Goal: Task Accomplishment & Management: Complete application form

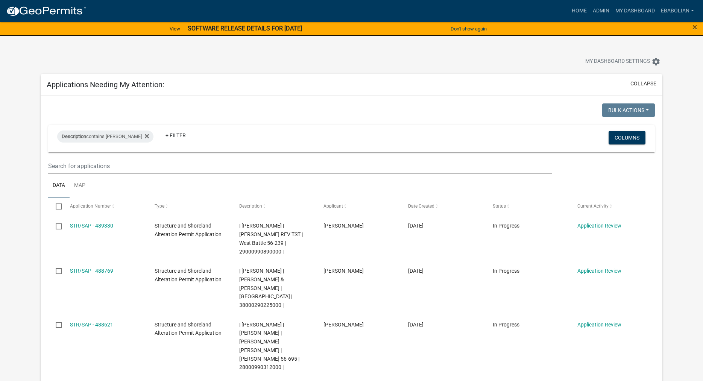
select select "3: 100"
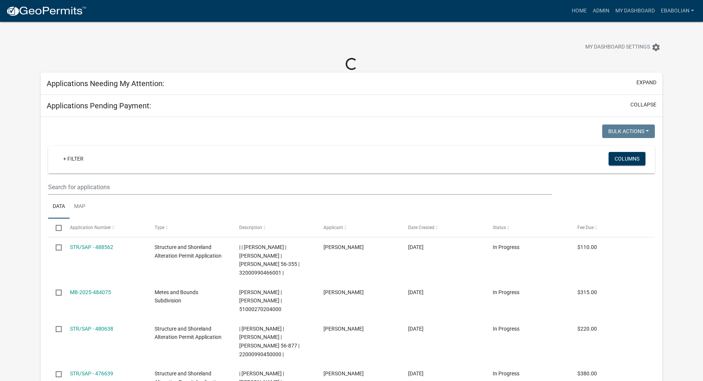
select select "3: 100"
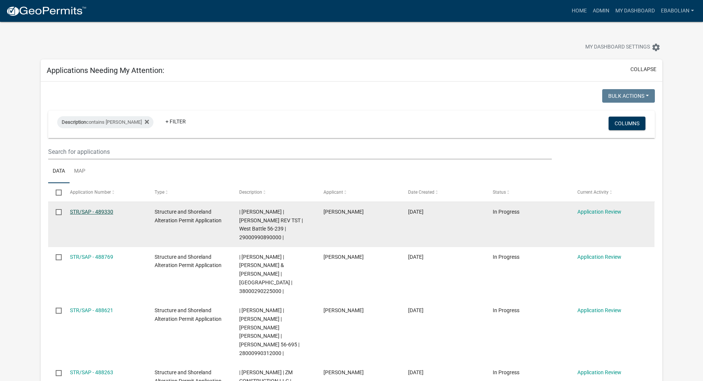
click at [86, 213] on link "STR/SAP - 489330" at bounding box center [91, 212] width 43 height 6
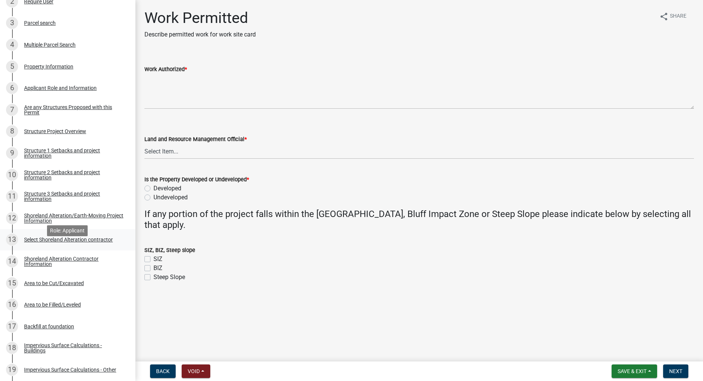
scroll to position [192, 0]
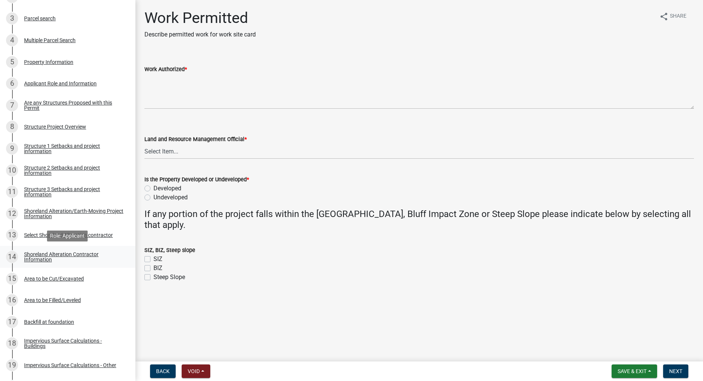
click at [39, 257] on div "Shoreland Alteration Contractor Information" at bounding box center [73, 256] width 99 height 11
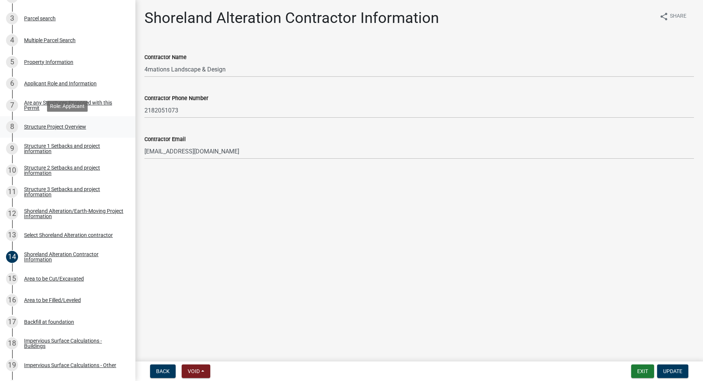
click at [32, 125] on div "Structure Project Overview" at bounding box center [55, 126] width 62 height 5
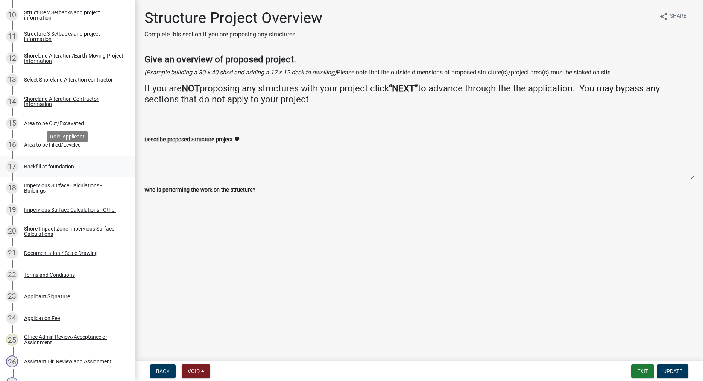
scroll to position [345, 0]
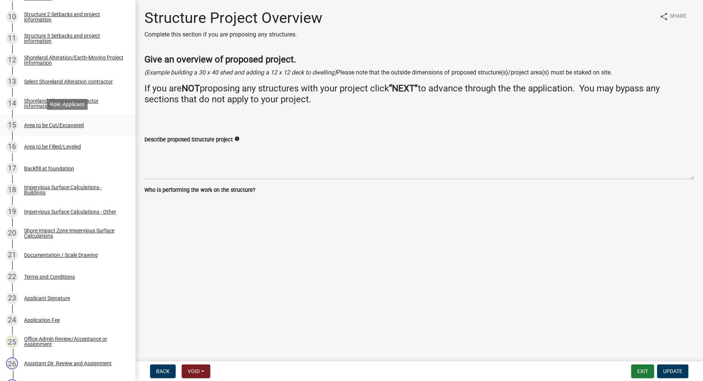
click at [50, 123] on div "Area to be Cut/Excavated" at bounding box center [54, 125] width 60 height 5
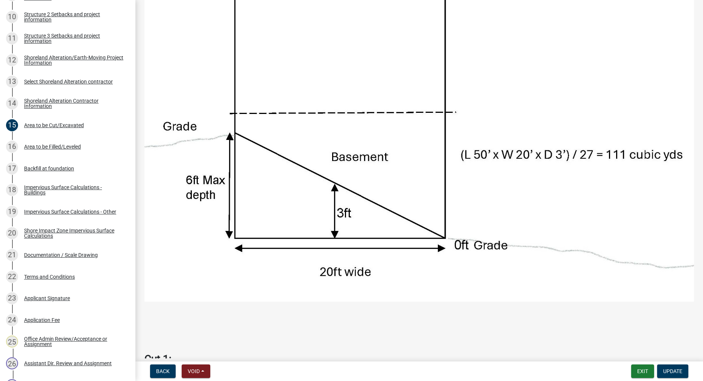
scroll to position [343, 0]
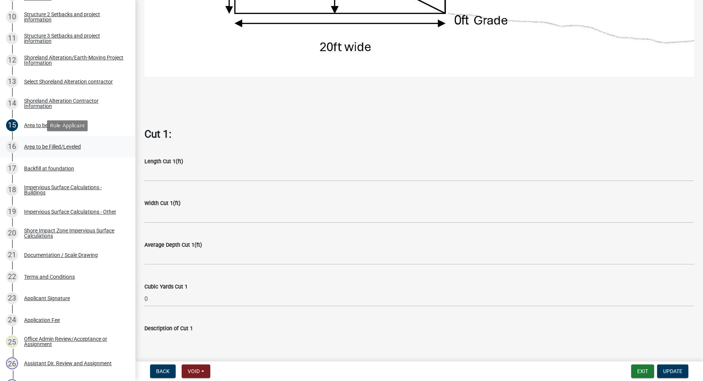
click at [38, 145] on div "Area to be Filled/Leveled" at bounding box center [52, 146] width 57 height 5
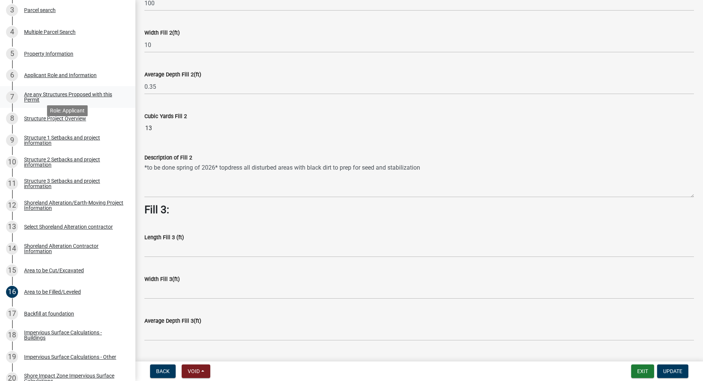
scroll to position [192, 0]
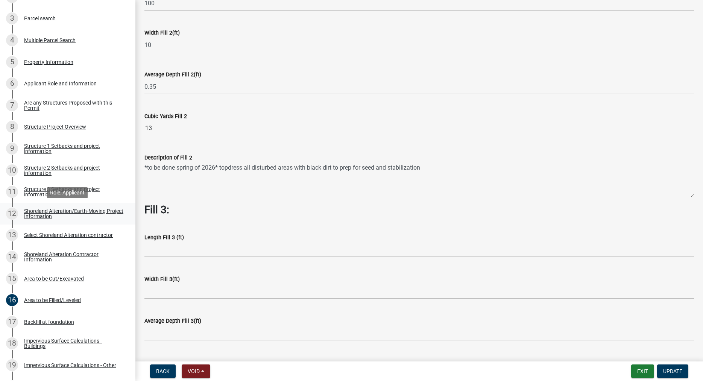
click at [38, 212] on div "Shoreland Alteration/Earth-Moving Project Information" at bounding box center [73, 213] width 99 height 11
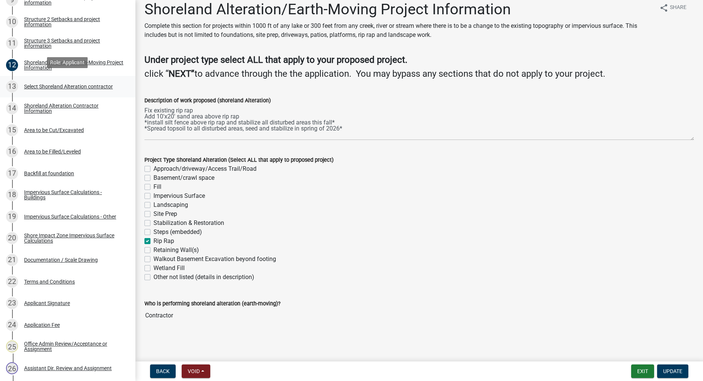
scroll to position [345, 0]
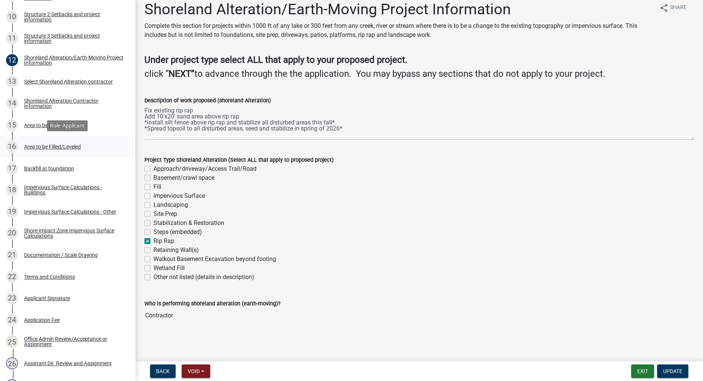
click at [46, 147] on div "Area to be Filled/Leveled" at bounding box center [52, 146] width 57 height 5
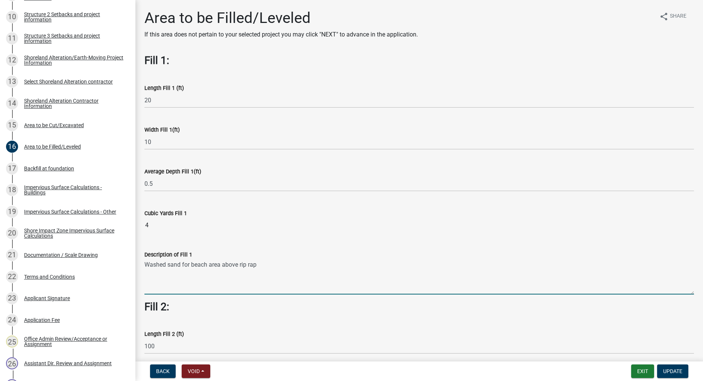
drag, startPoint x: 258, startPoint y: 263, endPoint x: 146, endPoint y: 268, distance: 111.8
click at [146, 268] on textarea "Washed sand for beach area above rip rap" at bounding box center [418, 276] width 549 height 35
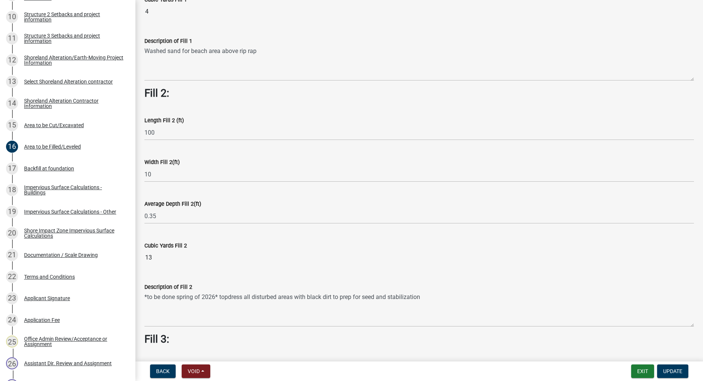
scroll to position [214, 0]
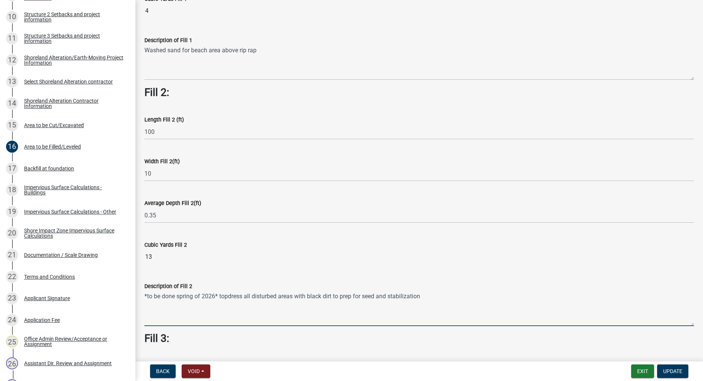
drag, startPoint x: 425, startPoint y: 297, endPoint x: 219, endPoint y: 301, distance: 206.1
click at [219, 301] on textarea "*to be done spring of 2026* topdress all disturbed areas with black dirt to pre…" at bounding box center [418, 308] width 549 height 35
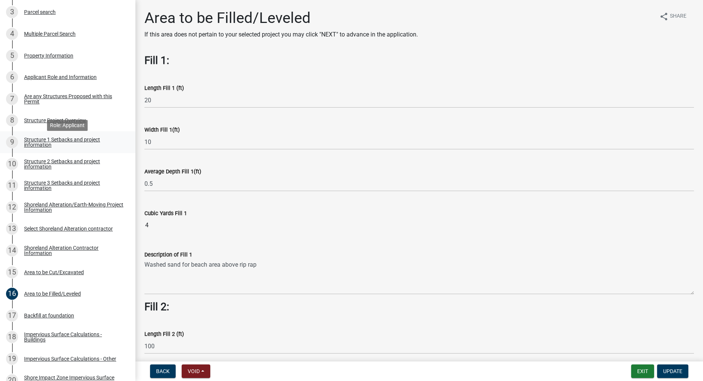
scroll to position [192, 0]
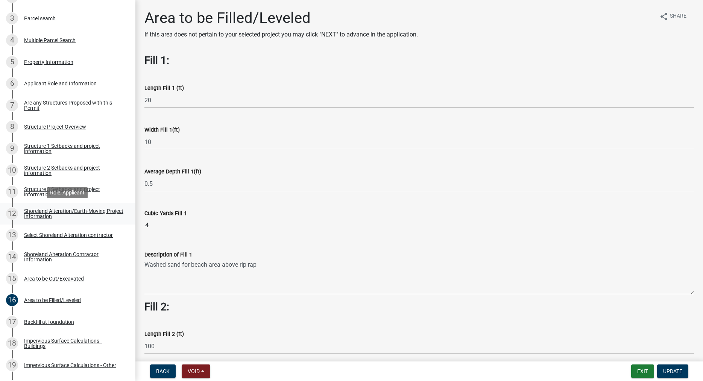
click at [31, 209] on div "Shoreland Alteration/Earth-Moving Project Information" at bounding box center [73, 213] width 99 height 11
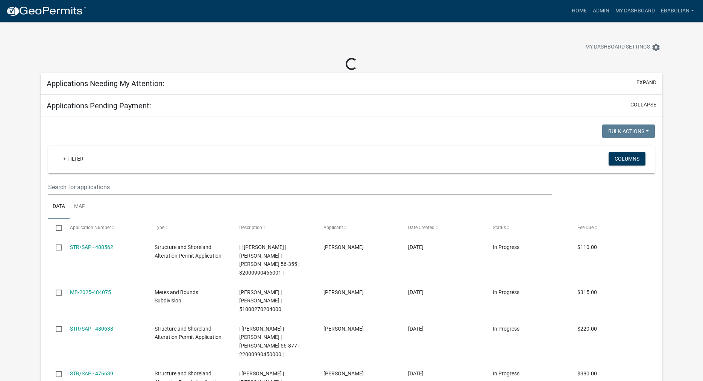
select select "3: 100"
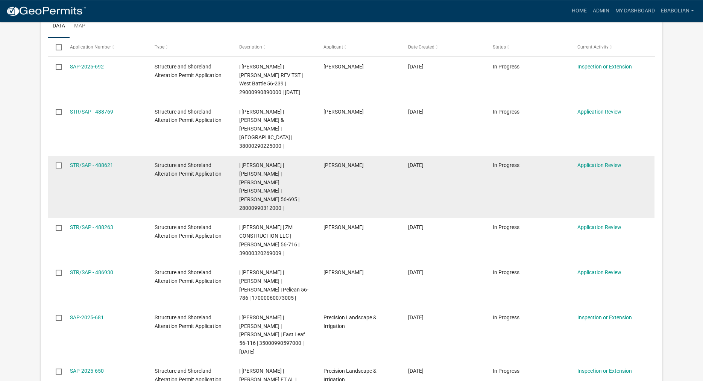
scroll to position [153, 0]
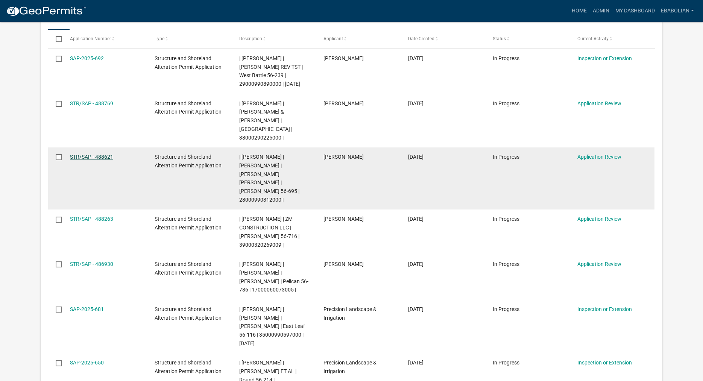
click at [108, 159] on link "STR/SAP - 488621" at bounding box center [91, 157] width 43 height 6
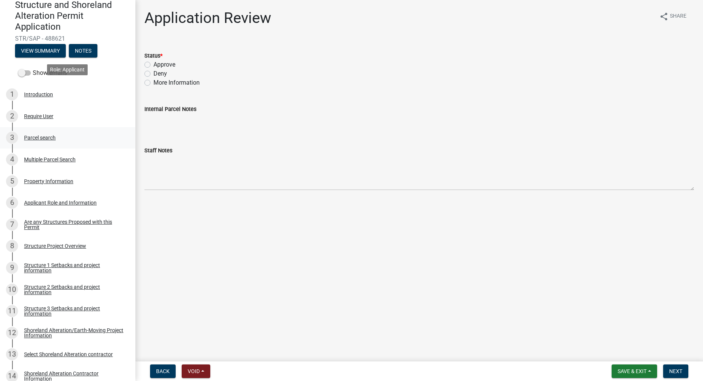
scroll to position [153, 0]
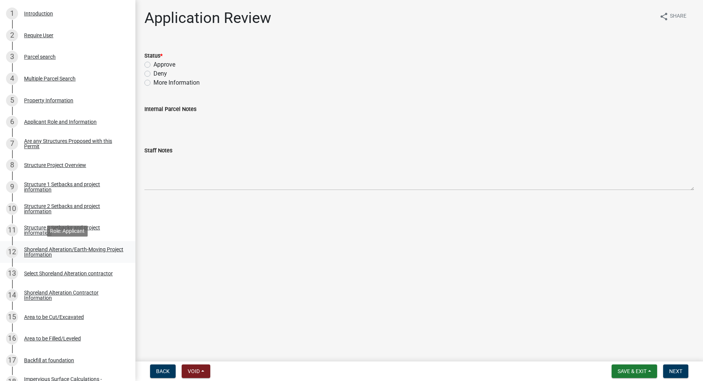
click at [52, 249] on div "Shoreland Alteration/Earth-Moving Project Information" at bounding box center [73, 252] width 99 height 11
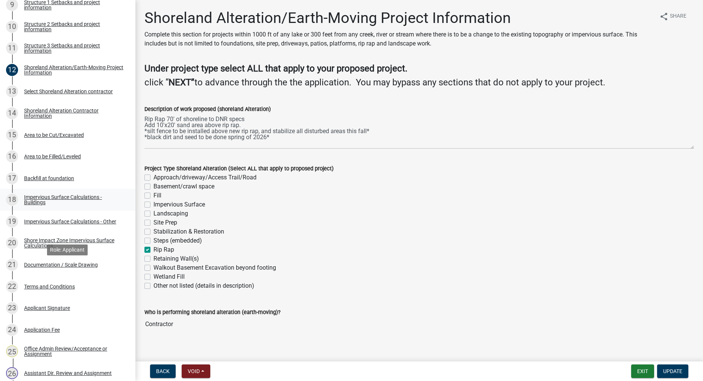
scroll to position [345, 0]
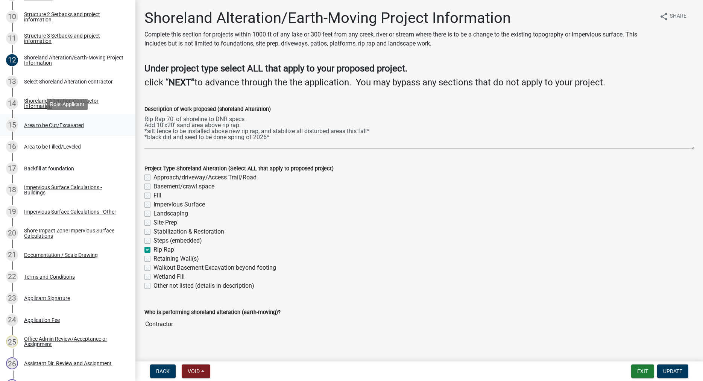
click at [48, 126] on div "Area to be Cut/Excavated" at bounding box center [54, 125] width 60 height 5
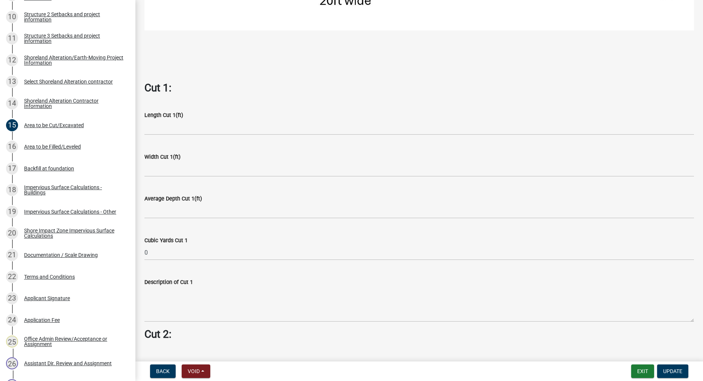
scroll to position [343, 0]
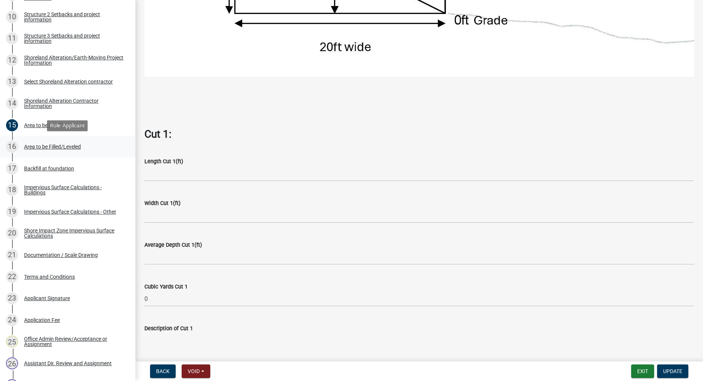
click at [42, 147] on div "Area to be Filled/Leveled" at bounding box center [52, 146] width 57 height 5
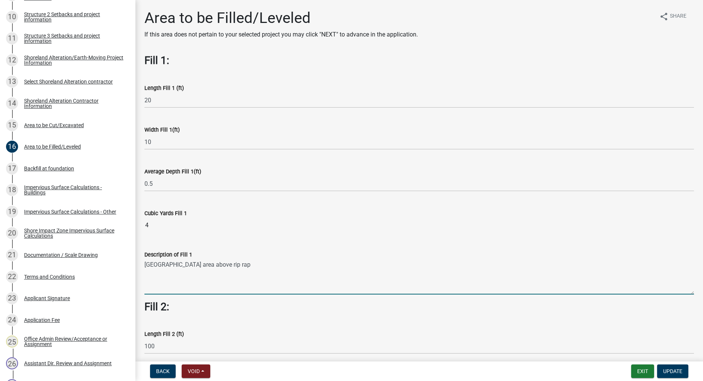
drag, startPoint x: 226, startPoint y: 266, endPoint x: 144, endPoint y: 263, distance: 81.3
click at [144, 263] on textarea "Sand beach area above rip rap" at bounding box center [418, 276] width 549 height 35
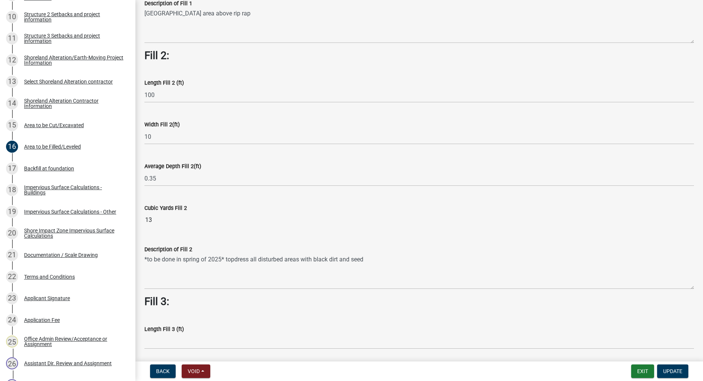
scroll to position [257, 0]
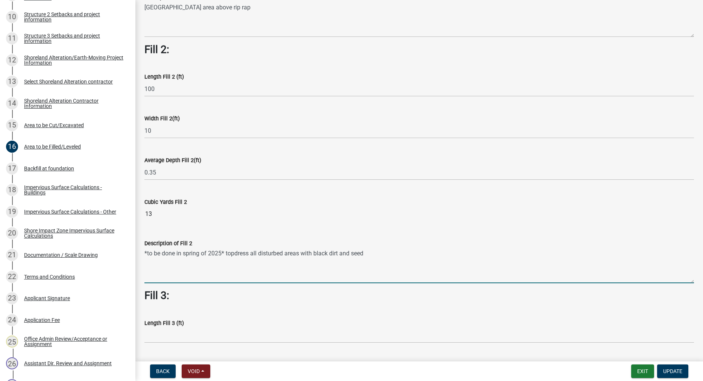
click at [235, 253] on textarea "*to be done in spring of 2025* topdress all disturbed areas with black dirt and…" at bounding box center [418, 265] width 549 height 35
drag, startPoint x: 370, startPoint y: 253, endPoint x: 226, endPoint y: 256, distance: 144.0
click at [226, 256] on textarea "*to be done in spring of 2025* top dress all disturbed areas with black dirt an…" at bounding box center [418, 265] width 549 height 35
type textarea "*to be done in spring of 2025* top dress all disturbed areas with black dirt an…"
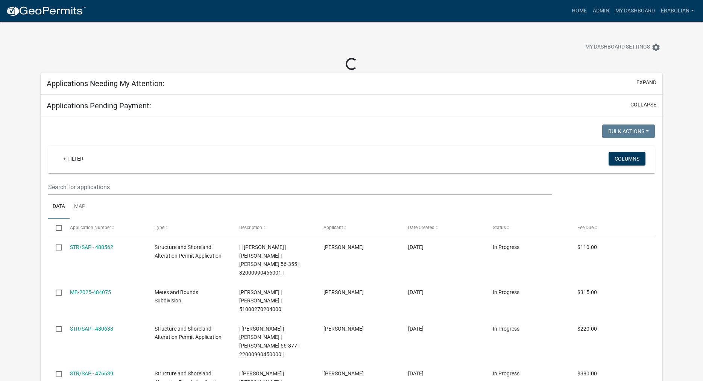
select select "3: 100"
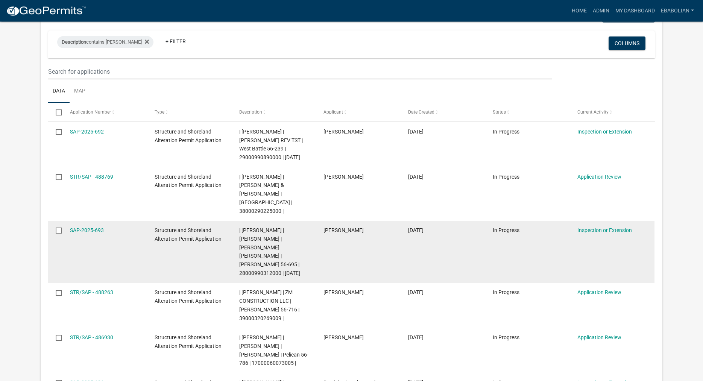
scroll to position [115, 0]
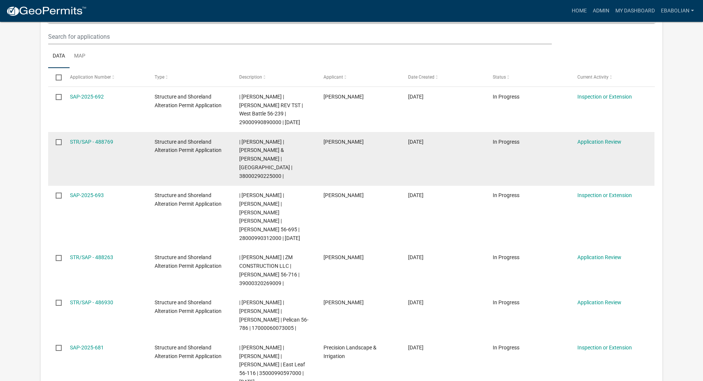
click at [108, 155] on datatable-body-cell "STR/SAP - 488769" at bounding box center [105, 159] width 85 height 54
click at [108, 145] on link "STR/SAP - 488769" at bounding box center [91, 142] width 43 height 6
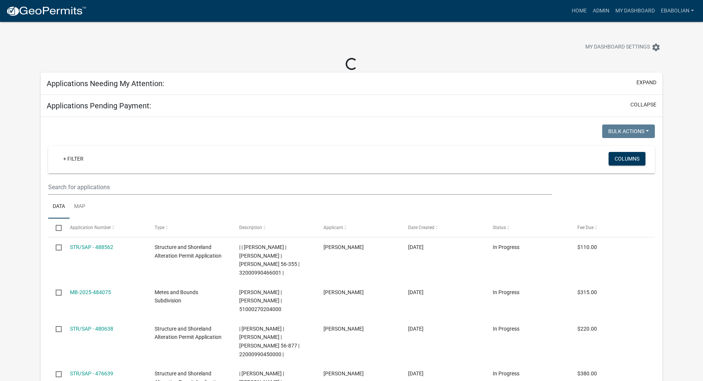
select select "3: 100"
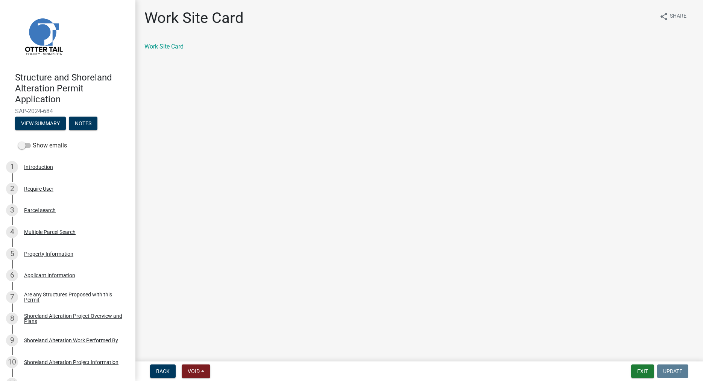
scroll to position [495, 0]
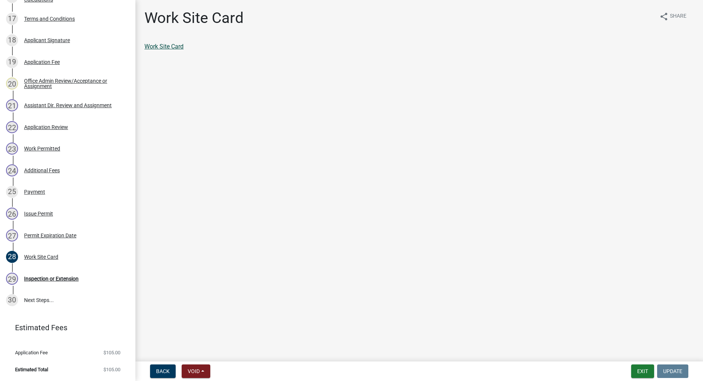
click at [164, 46] on link "Work Site Card" at bounding box center [163, 46] width 39 height 7
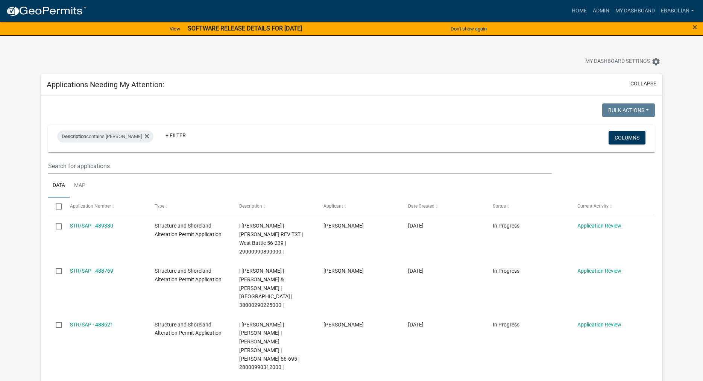
select select "3: 100"
click at [595, 10] on link "Admin" at bounding box center [600, 11] width 23 height 14
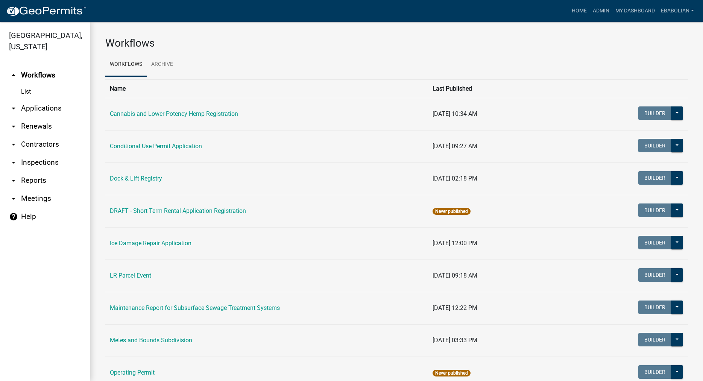
click at [52, 108] on link "arrow_drop_down Applications" at bounding box center [45, 108] width 90 height 18
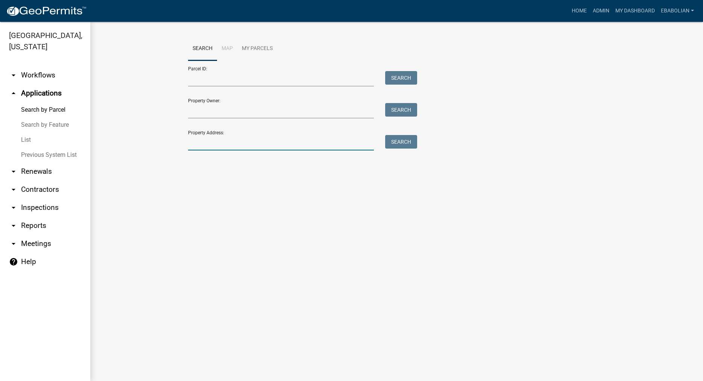
click at [206, 141] on input "Property Address:" at bounding box center [281, 142] width 186 height 15
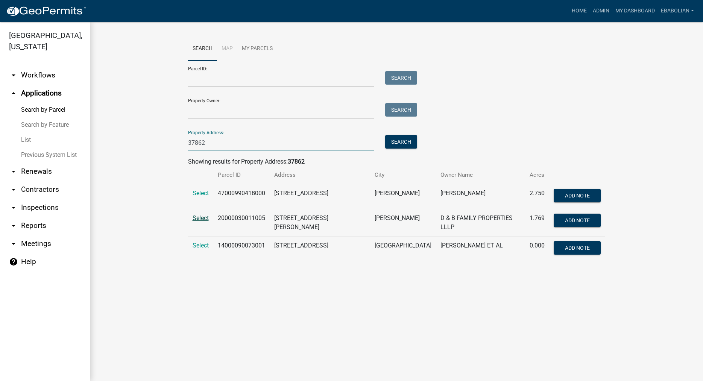
type input "37862"
click at [197, 218] on span "Select" at bounding box center [200, 217] width 16 height 7
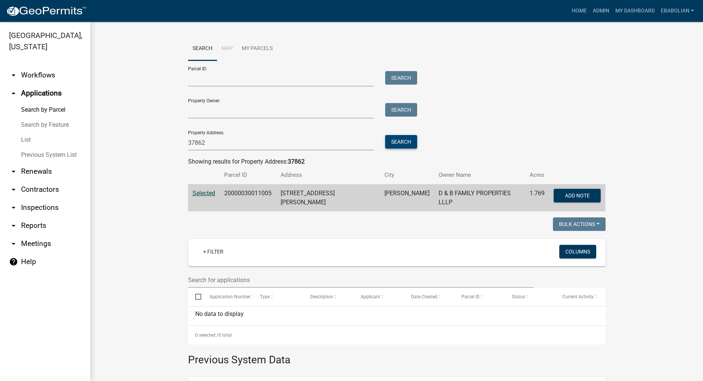
click at [398, 142] on button "Search" at bounding box center [401, 142] width 32 height 14
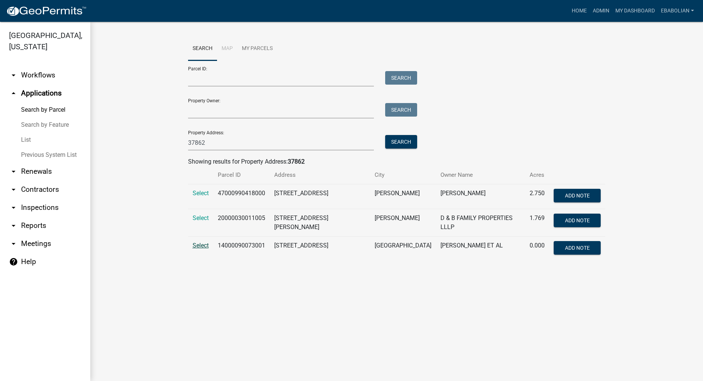
click at [200, 242] on span "Select" at bounding box center [200, 245] width 16 height 7
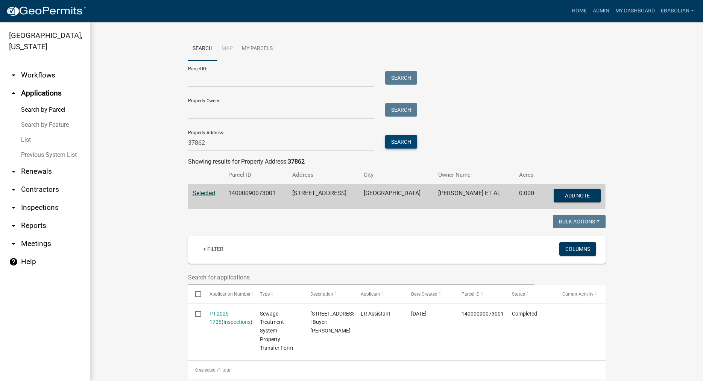
click at [404, 138] on button "Search" at bounding box center [401, 142] width 32 height 14
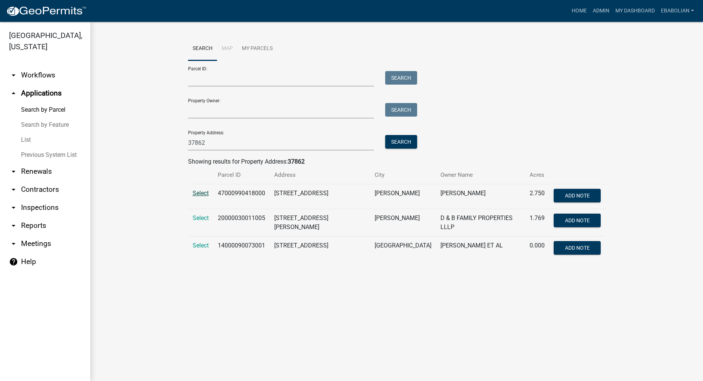
click at [202, 193] on span "Select" at bounding box center [200, 192] width 16 height 7
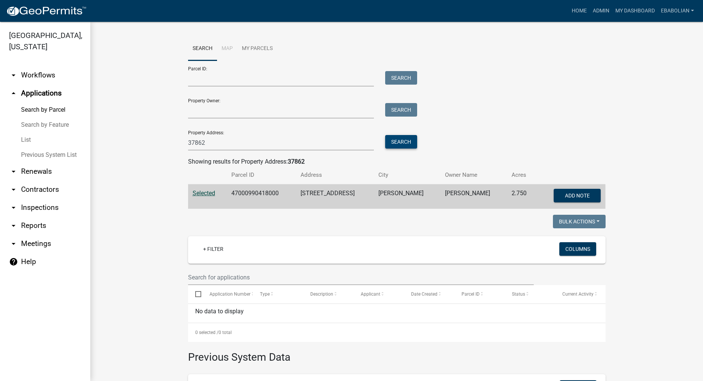
click at [400, 142] on button "Search" at bounding box center [401, 142] width 32 height 14
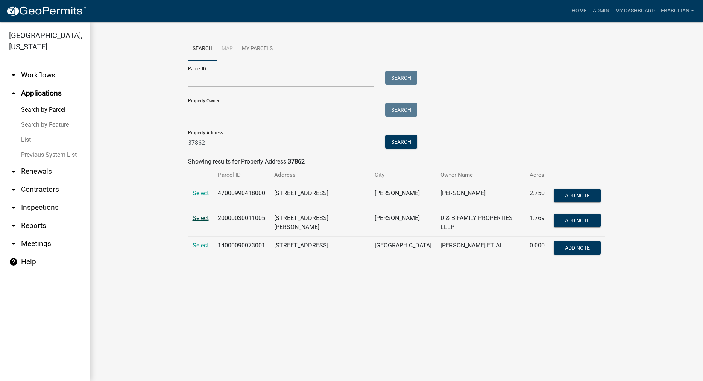
click at [195, 218] on span "Select" at bounding box center [200, 217] width 16 height 7
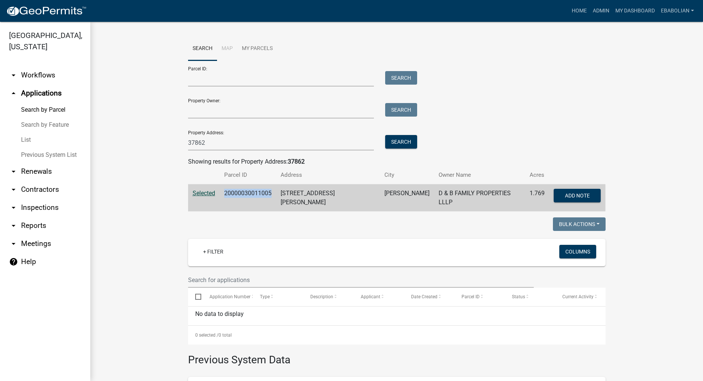
drag, startPoint x: 276, startPoint y: 191, endPoint x: 227, endPoint y: 194, distance: 49.3
click at [227, 194] on td "20000030011005" at bounding box center [248, 197] width 56 height 27
copy td "20000030011005"
click at [632, 11] on link "My Dashboard" at bounding box center [634, 11] width 45 height 14
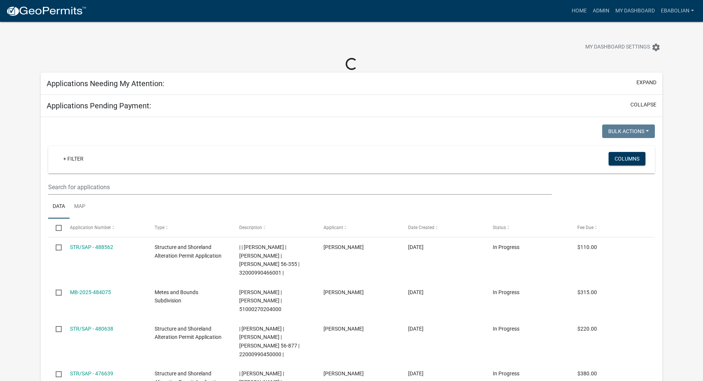
select select "3: 100"
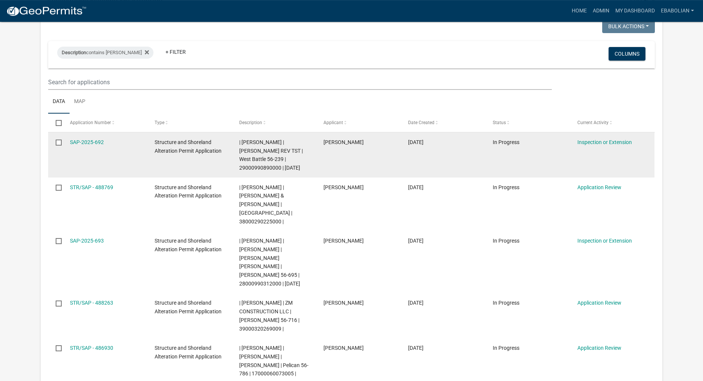
scroll to position [77, 0]
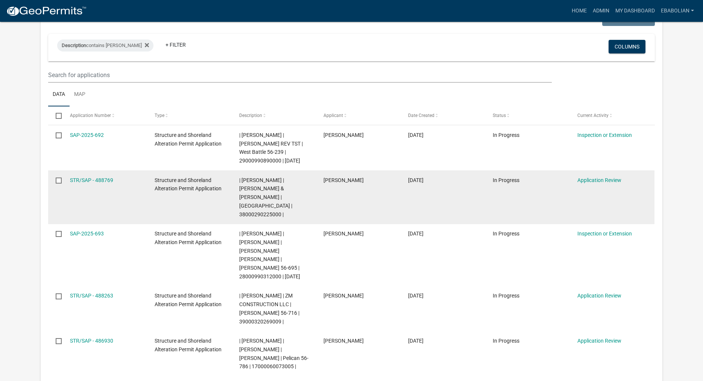
click at [108, 185] on div "STR/SAP - 488769" at bounding box center [105, 180] width 70 height 9
click at [113, 183] on link "STR/SAP - 488769" at bounding box center [91, 180] width 43 height 6
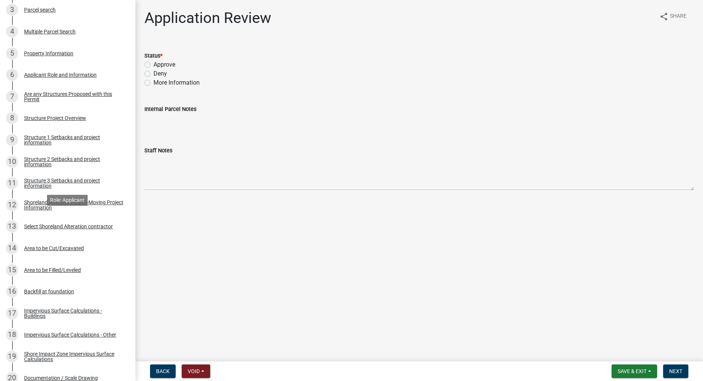
scroll to position [230, 0]
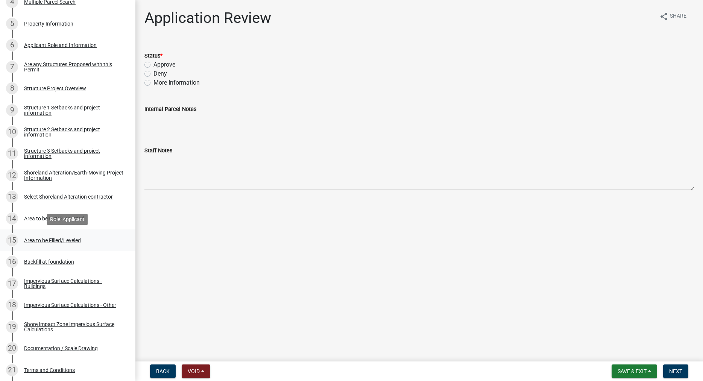
click at [58, 240] on div "Area to be Filled/Leveled" at bounding box center [52, 240] width 57 height 5
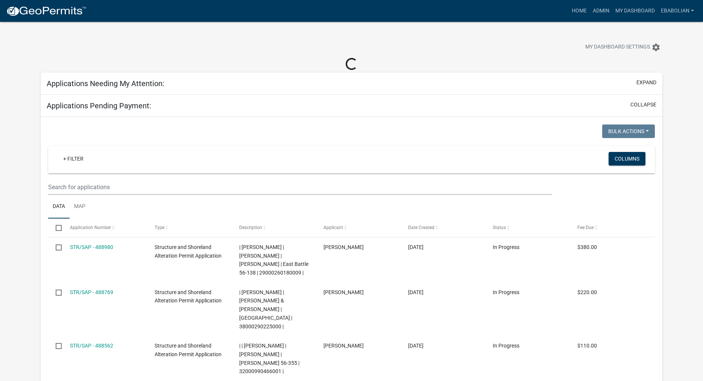
select select "3: 100"
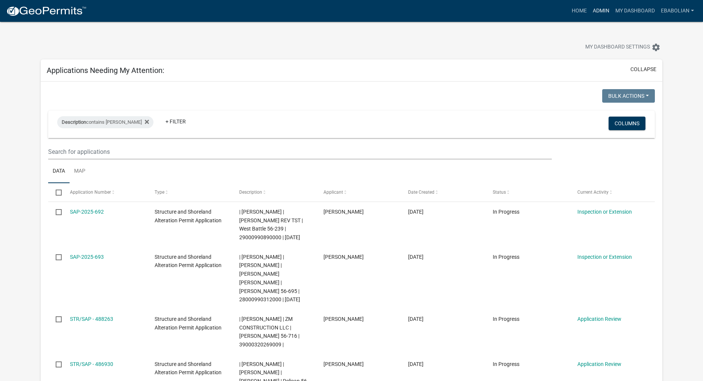
click at [601, 12] on link "Admin" at bounding box center [600, 11] width 23 height 14
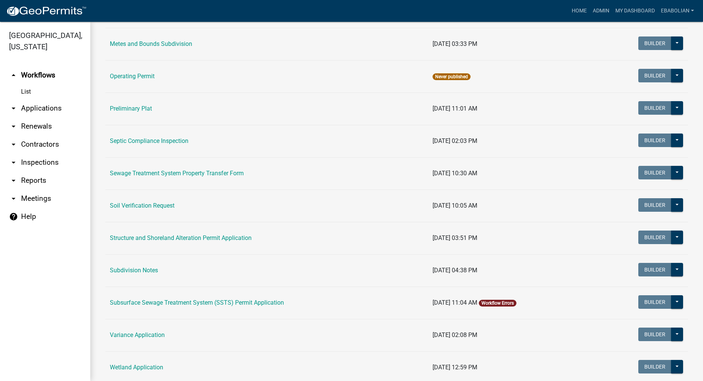
scroll to position [343, 0]
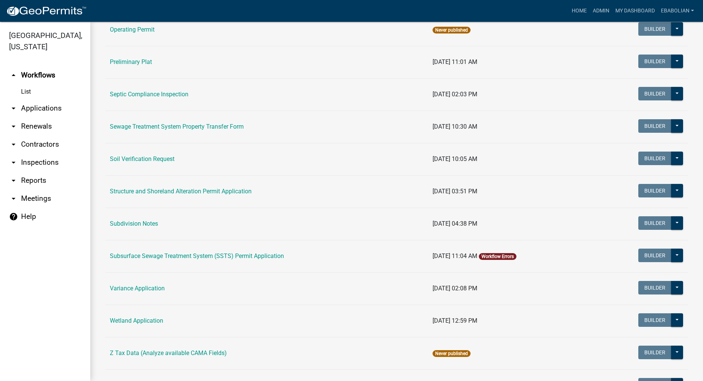
click at [148, 196] on td "Structure and Shoreland Alteration Permit Application" at bounding box center [266, 191] width 323 height 32
click at [148, 195] on td "Structure and Shoreland Alteration Permit Application" at bounding box center [266, 191] width 323 height 32
click at [150, 192] on link "Structure and Shoreland Alteration Permit Application" at bounding box center [181, 191] width 142 height 7
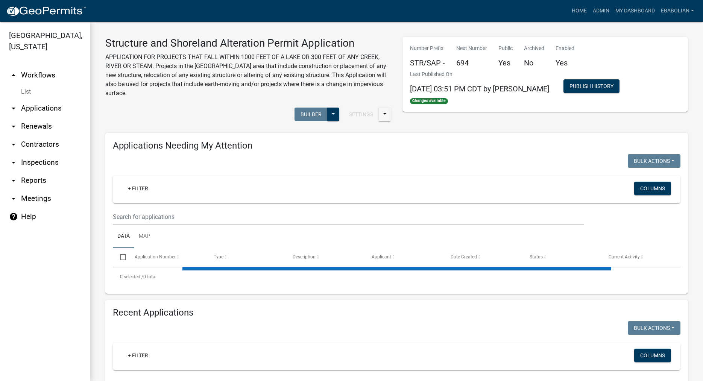
select select "3: 100"
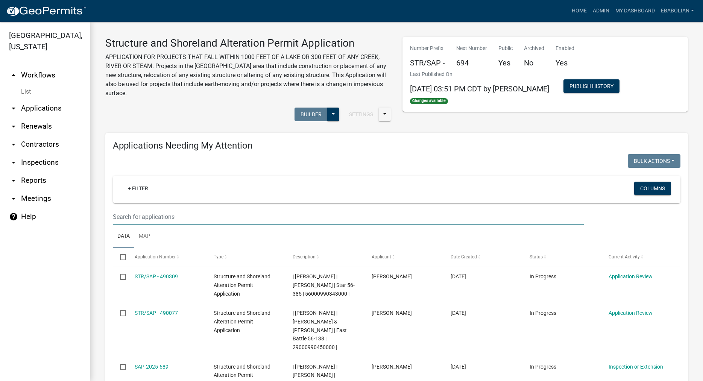
click at [166, 219] on input "text" at bounding box center [348, 216] width 471 height 15
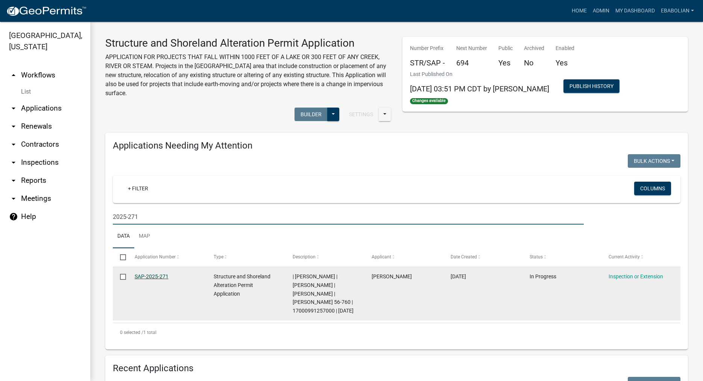
type input "2025-271"
click at [161, 277] on link "SAP-2025-271" at bounding box center [152, 276] width 34 height 6
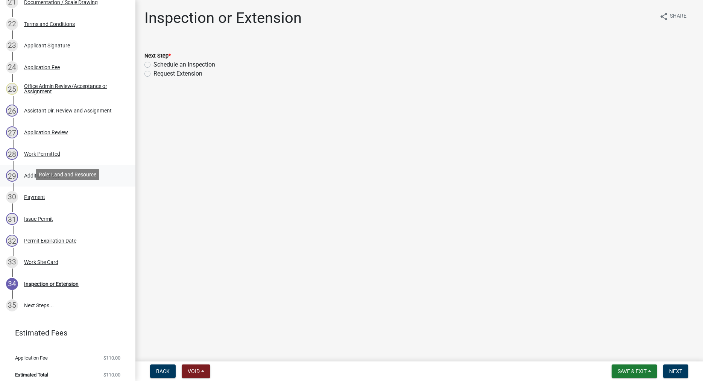
scroll to position [603, 0]
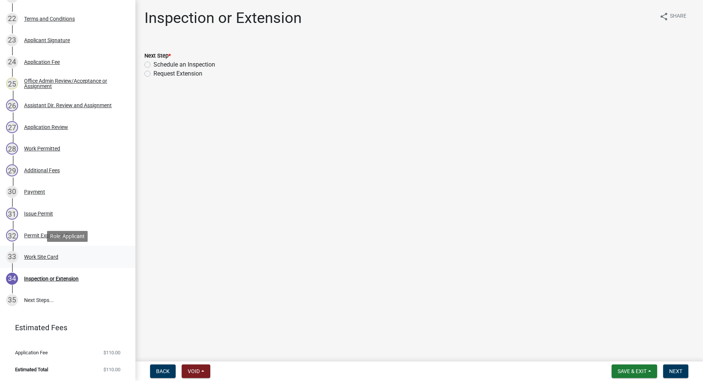
click at [44, 256] on div "Work Site Card" at bounding box center [41, 256] width 34 height 5
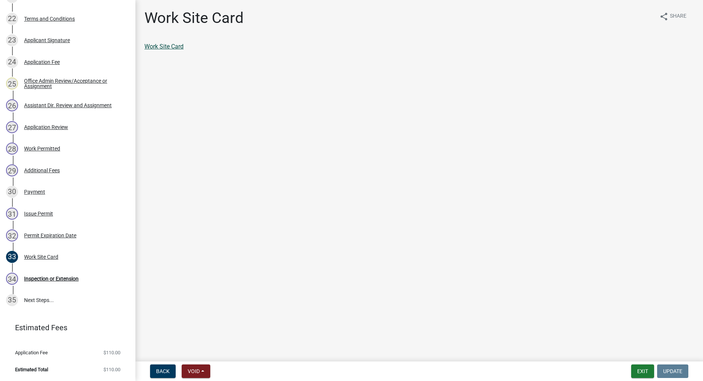
click at [175, 48] on link "Work Site Card" at bounding box center [163, 46] width 39 height 7
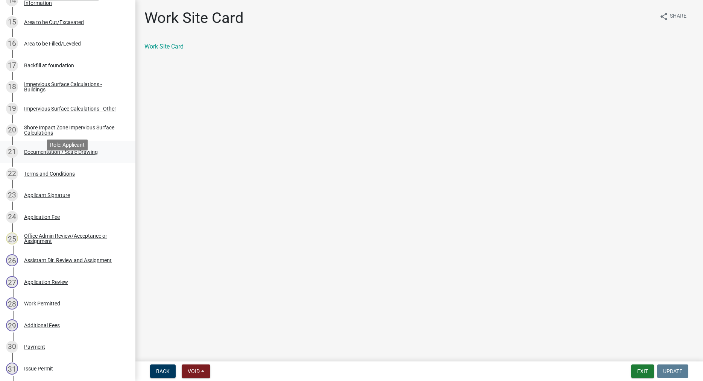
scroll to position [450, 0]
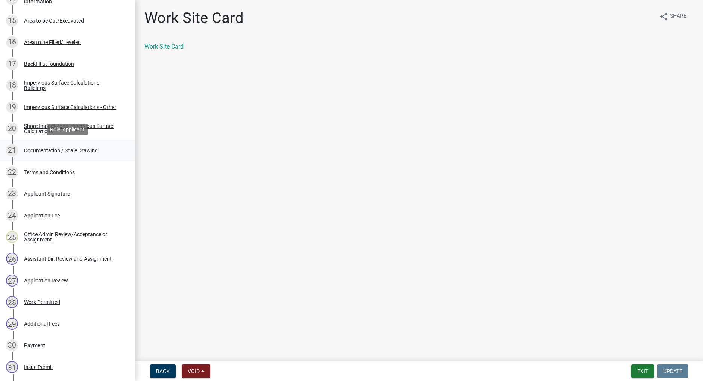
click at [77, 150] on div "Documentation / Scale Drawing" at bounding box center [61, 150] width 74 height 5
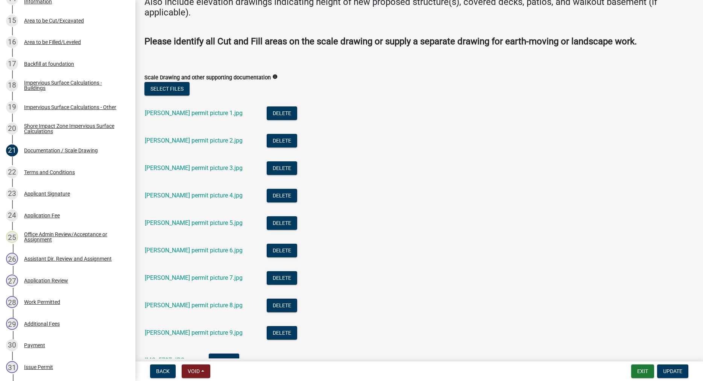
scroll to position [39, 0]
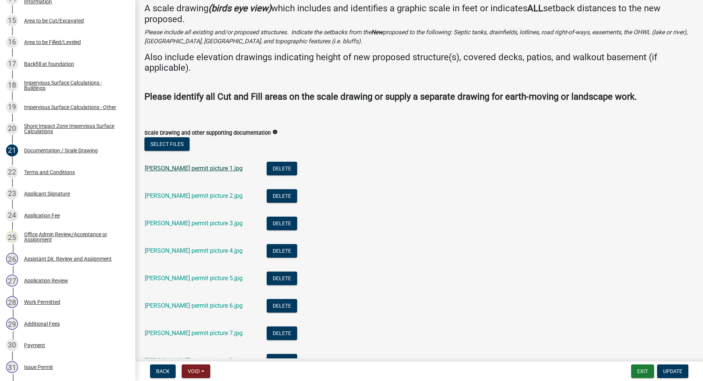
click at [192, 169] on link "[PERSON_NAME] permit picture 1.jpg" at bounding box center [194, 168] width 98 height 7
click at [179, 198] on link "[PERSON_NAME] permit picture 2.jpg" at bounding box center [194, 195] width 98 height 7
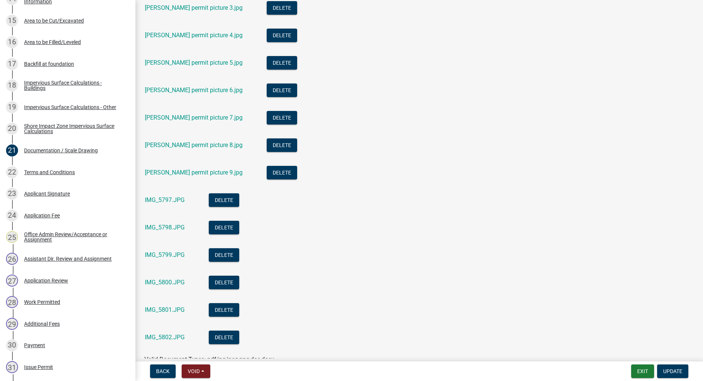
scroll to position [296, 0]
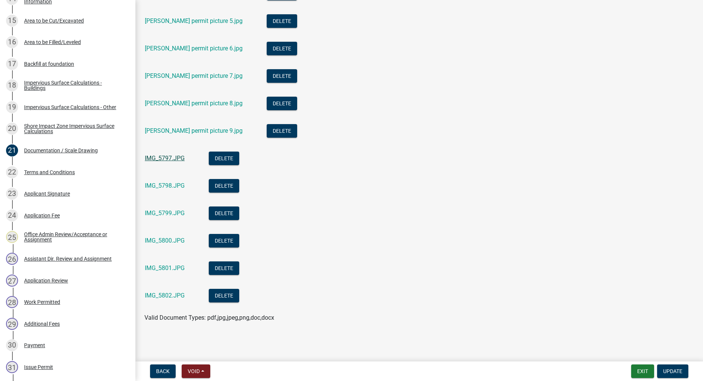
click at [171, 160] on link "IMG_5797.JPG" at bounding box center [165, 158] width 40 height 7
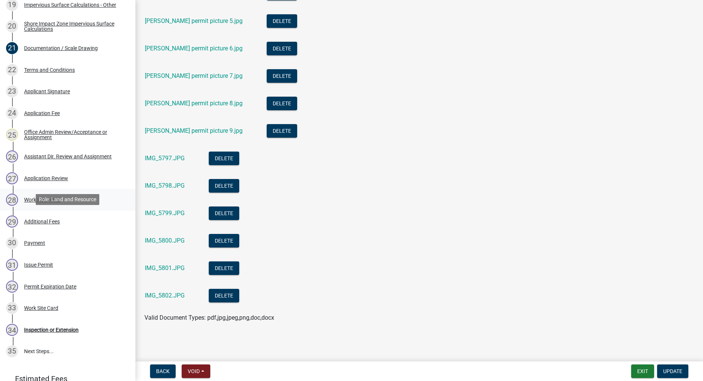
scroll to position [603, 0]
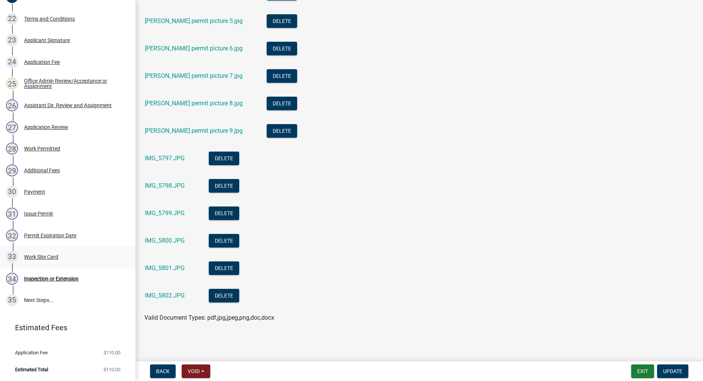
click at [51, 256] on div "Work Site Card" at bounding box center [41, 256] width 34 height 5
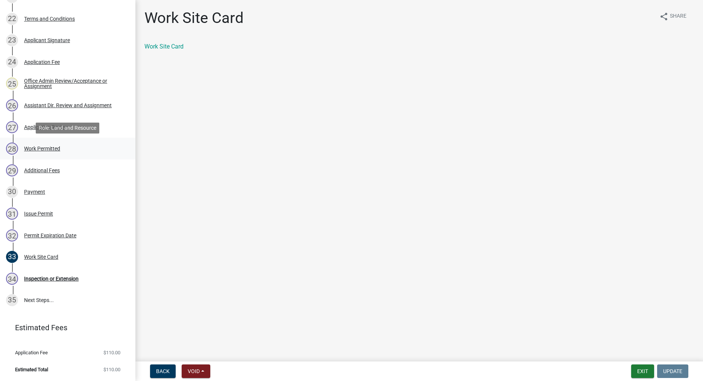
click at [48, 149] on div "Work Permitted" at bounding box center [42, 148] width 36 height 5
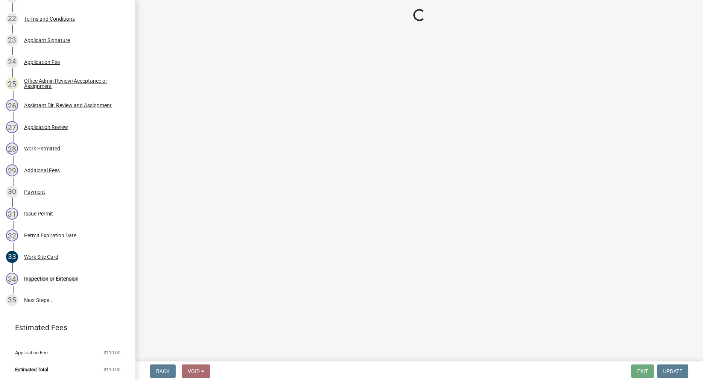
select select "f66be788-4dd6-459d-a9ec-6d83f4dfb709"
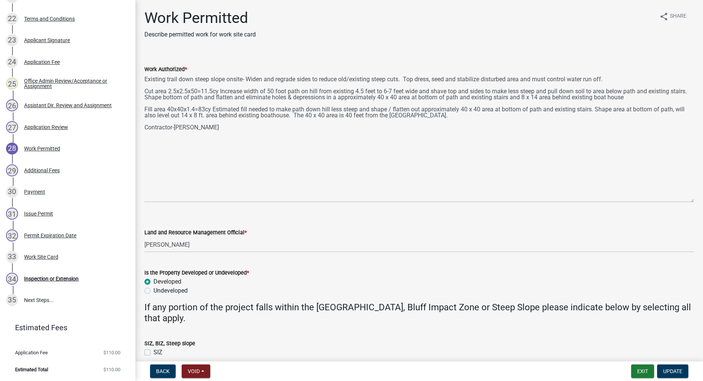
drag, startPoint x: 691, startPoint y: 108, endPoint x: 678, endPoint y: 201, distance: 94.5
click at [678, 201] on textarea "Existing trail down steep slope onsite- Widen and regrade sides to reduce old/e…" at bounding box center [418, 138] width 549 height 129
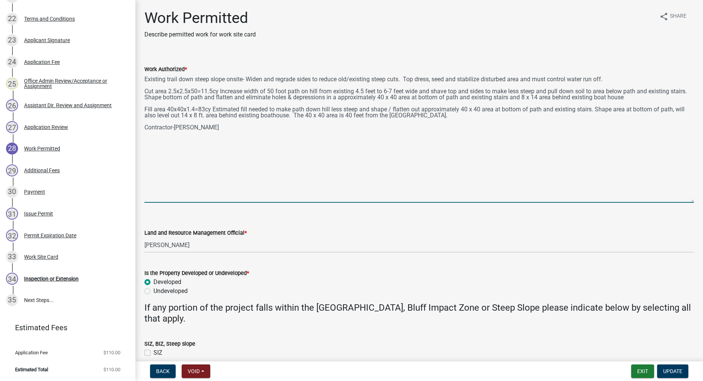
click at [407, 77] on textarea "Existing trail down steep slope onsite- Widen and regrade sides to reduce old/e…" at bounding box center [418, 138] width 549 height 129
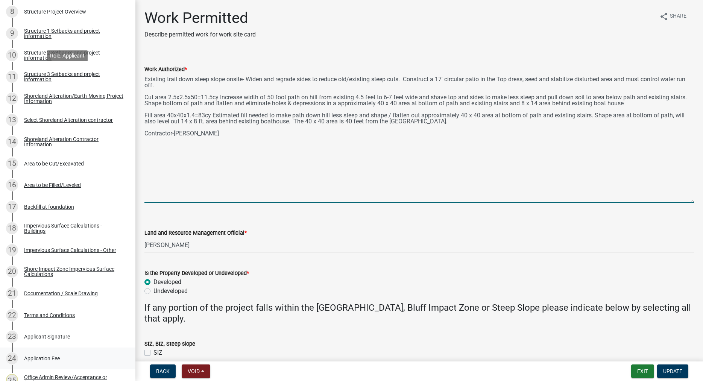
scroll to position [296, 0]
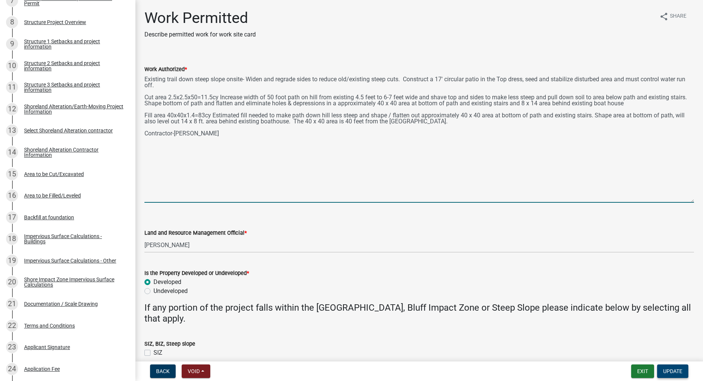
type textarea "Existing trail down steep slope onsite- Widen and regrade sides to reduce old/e…"
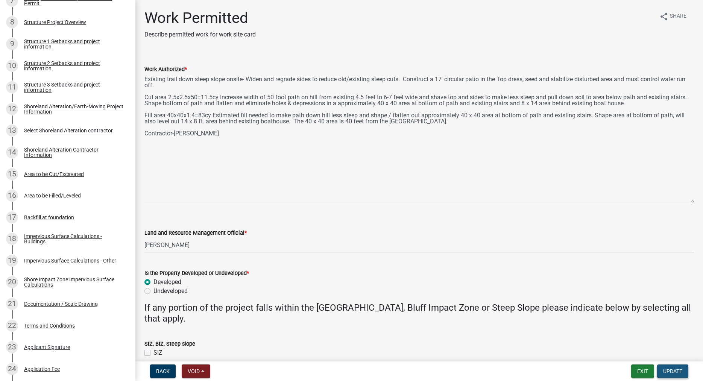
click at [671, 370] on span "Update" at bounding box center [672, 371] width 19 height 6
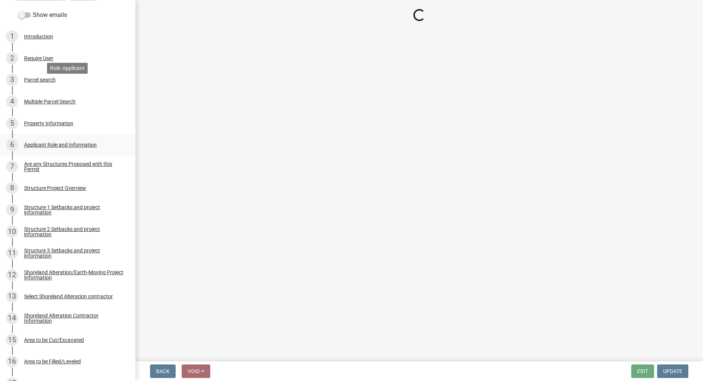
scroll to position [143, 0]
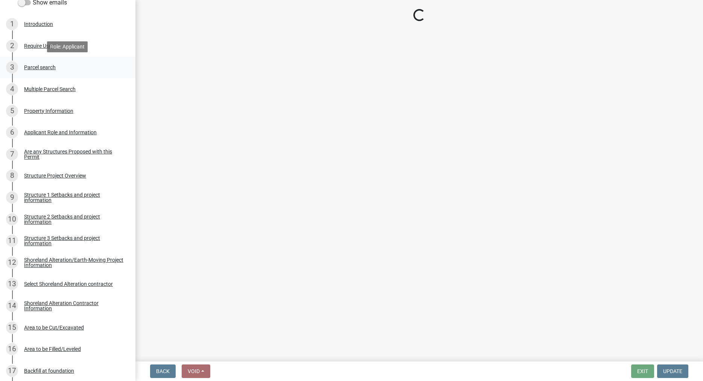
click at [36, 70] on div "Parcel search" at bounding box center [40, 67] width 32 height 5
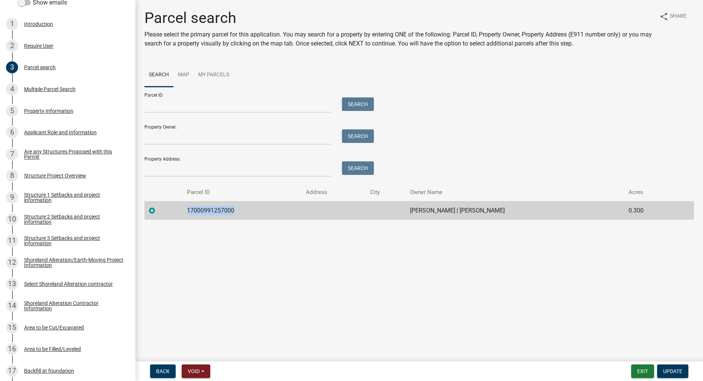
drag, startPoint x: 236, startPoint y: 208, endPoint x: 185, endPoint y: 209, distance: 51.5
click at [185, 209] on td "17000991257000" at bounding box center [241, 210] width 119 height 18
copy td "17000991257000"
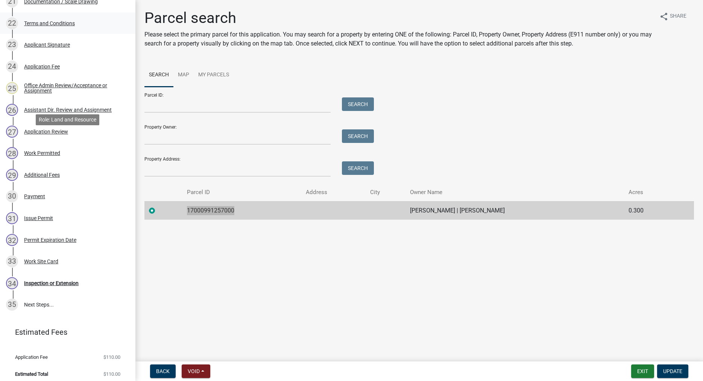
scroll to position [603, 0]
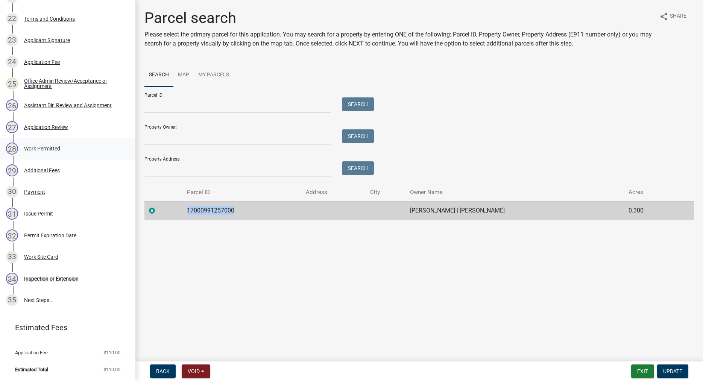
click at [42, 149] on div "Work Permitted" at bounding box center [42, 148] width 36 height 5
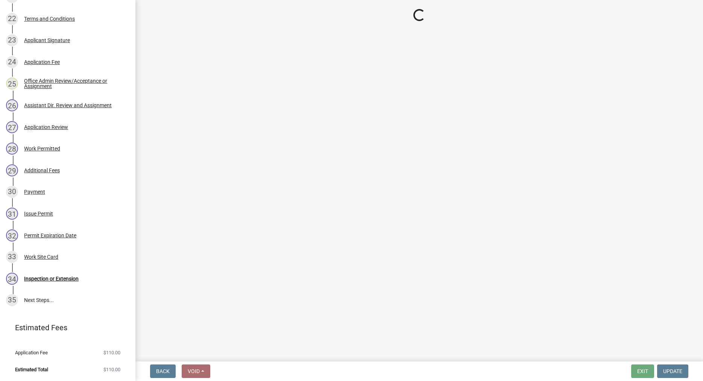
select select "f66be788-4dd6-459d-a9ec-6d83f4dfb709"
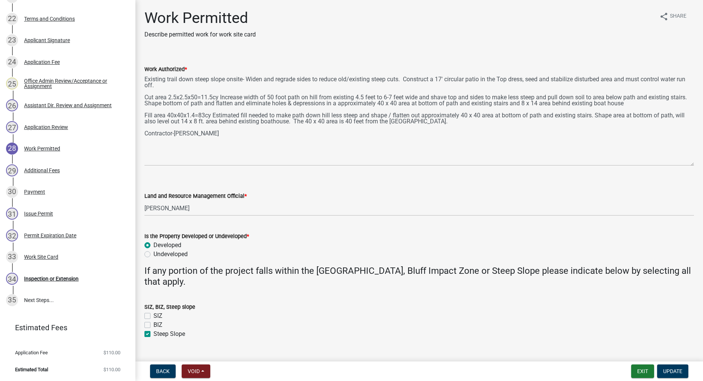
drag, startPoint x: 692, startPoint y: 107, endPoint x: 695, endPoint y: 170, distance: 62.9
click at [694, 166] on textarea "Existing trail down steep slope onsite- Widen and regrade sides to reduce old/e…" at bounding box center [418, 120] width 549 height 92
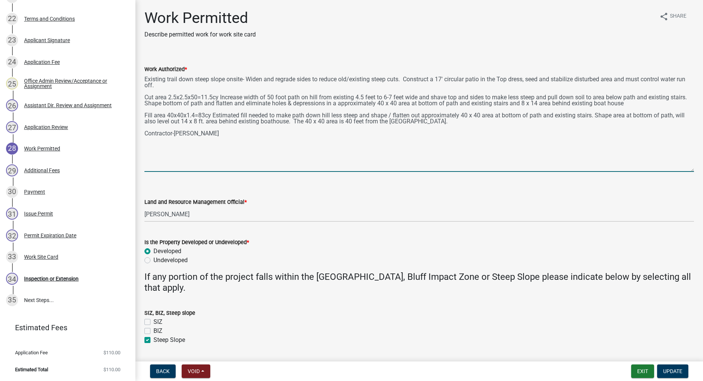
drag, startPoint x: 498, startPoint y: 80, endPoint x: 499, endPoint y: 95, distance: 15.8
click at [498, 79] on textarea "Existing trail down steep slope onsite- Widen and regrade sides to reduce old/e…" at bounding box center [418, 123] width 549 height 98
click at [500, 79] on textarea "Existing trail down steep slope onsite- Widen and regrade sides to reduce old/e…" at bounding box center [418, 123] width 549 height 98
type textarea "Existing trail down steep slope onsite- Widen and regrade sides to reduce old/e…"
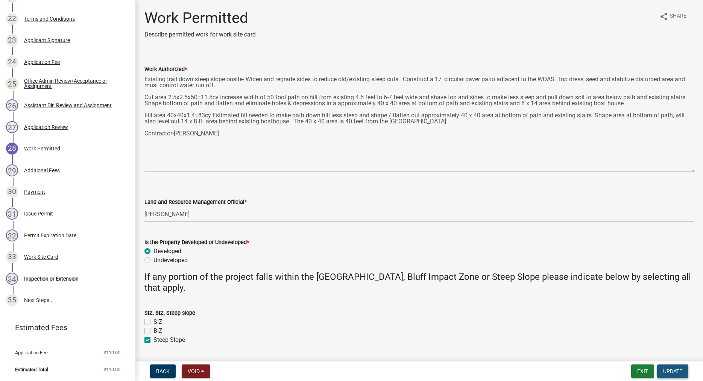
click at [676, 370] on span "Update" at bounding box center [672, 371] width 19 height 6
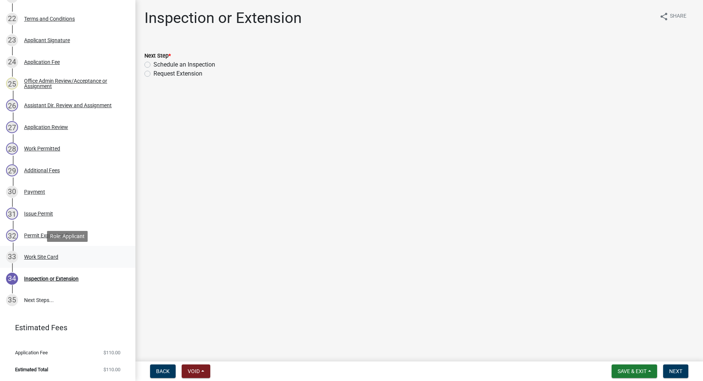
click at [48, 261] on div "33 Work Site Card" at bounding box center [64, 257] width 117 height 12
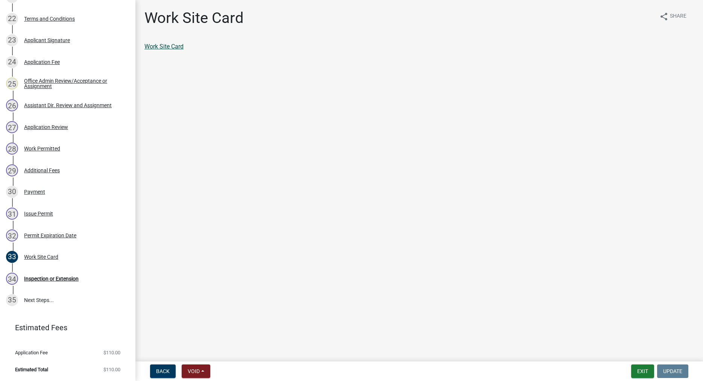
click at [173, 48] on link "Work Site Card" at bounding box center [163, 46] width 39 height 7
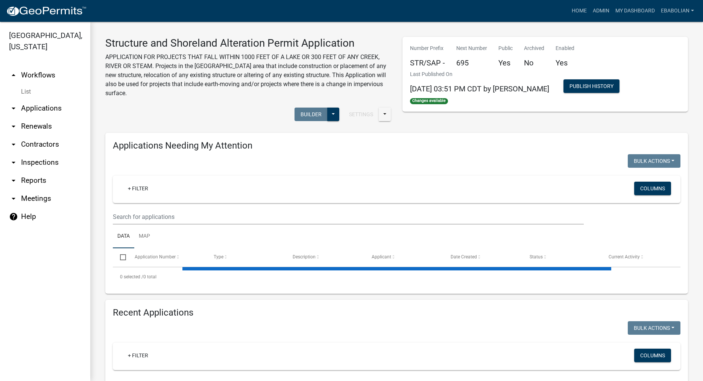
select select "3: 100"
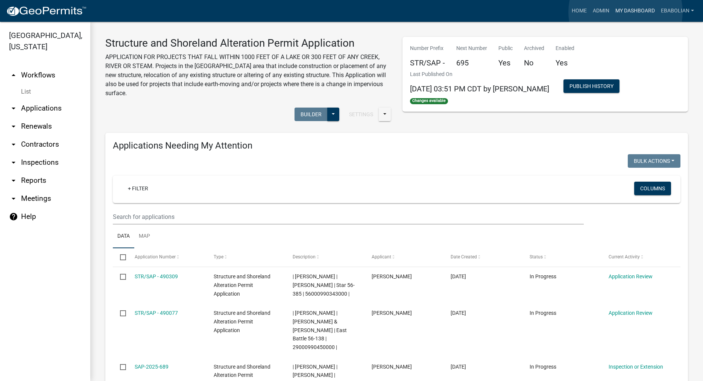
click at [625, 12] on link "My Dashboard" at bounding box center [634, 11] width 45 height 14
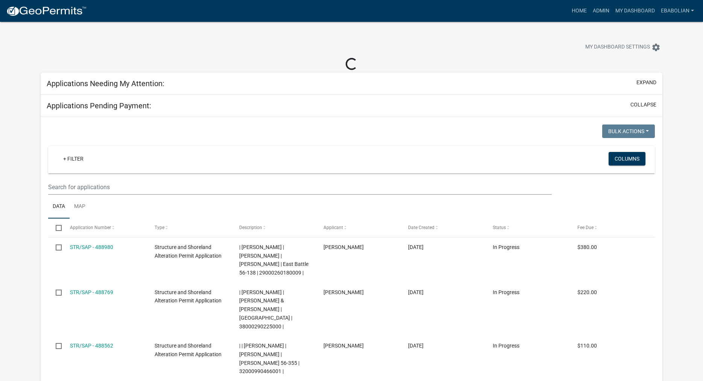
select select "3: 100"
